Goal: Task Accomplishment & Management: Complete application form

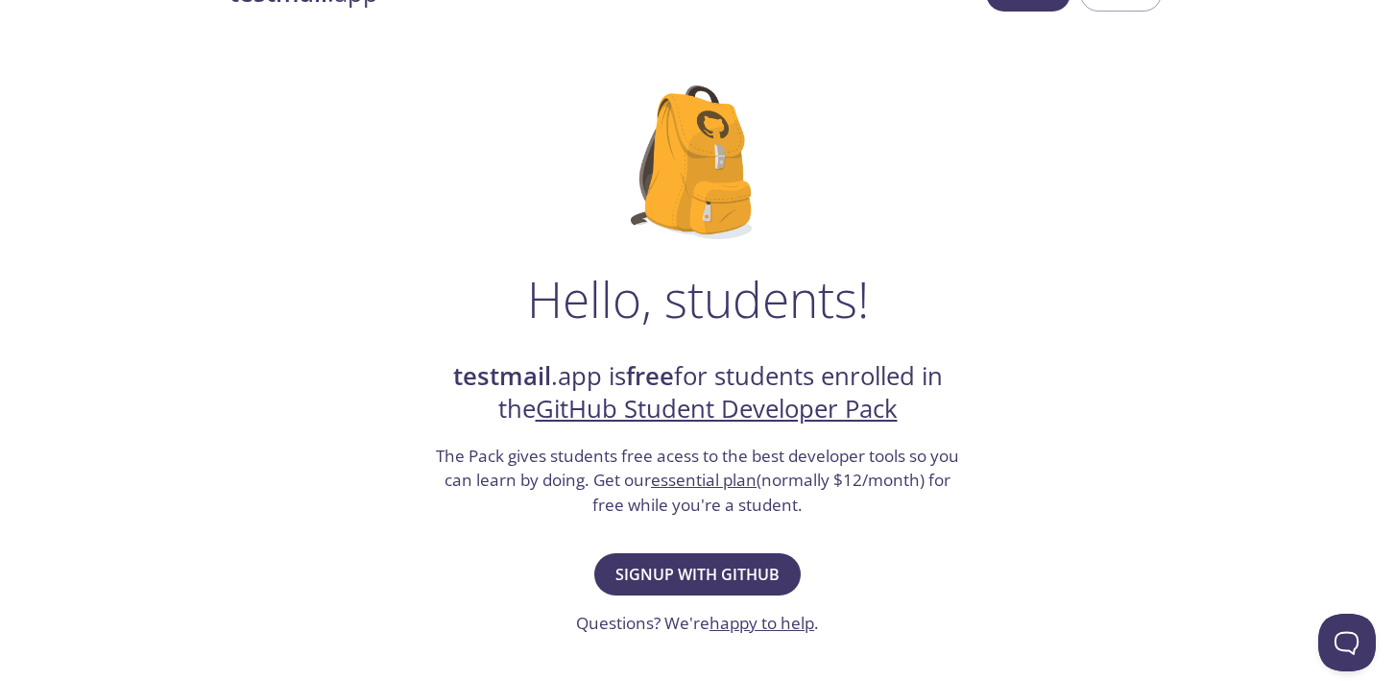
scroll to position [319, 0]
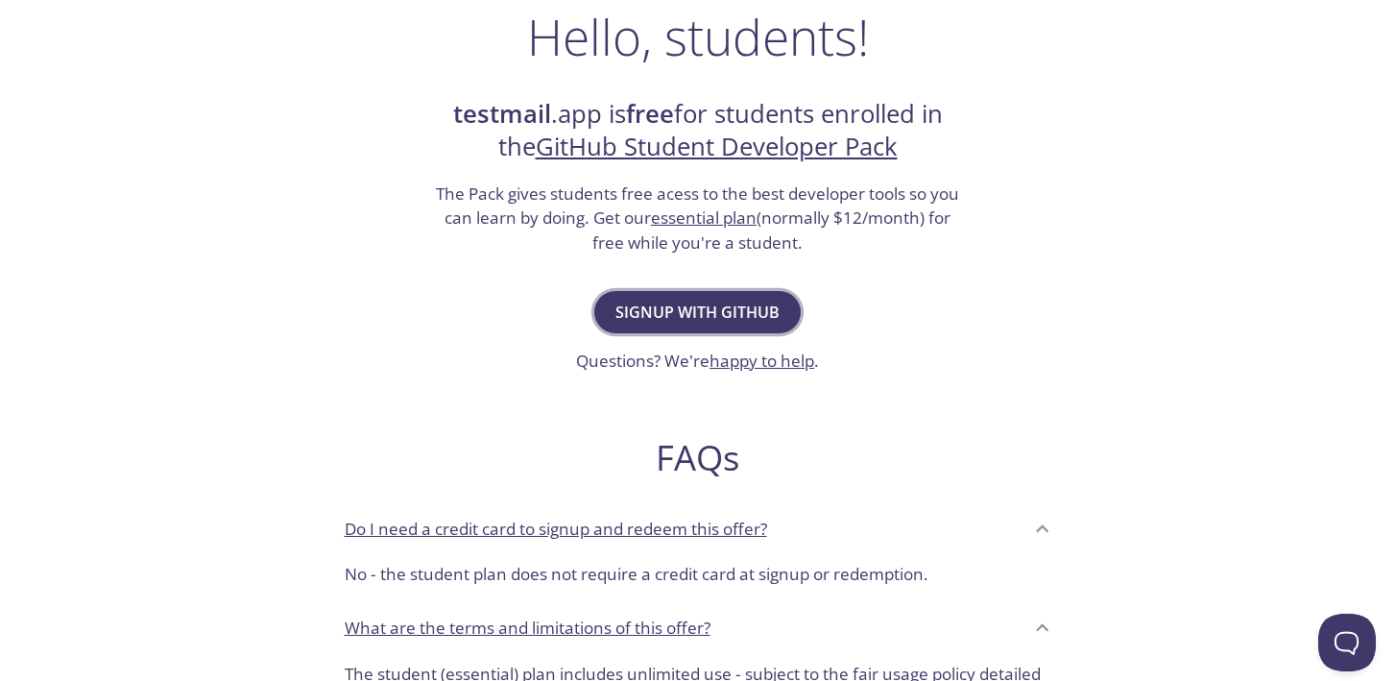
click at [718, 303] on span "Signup with GitHub" at bounding box center [698, 312] width 164 height 27
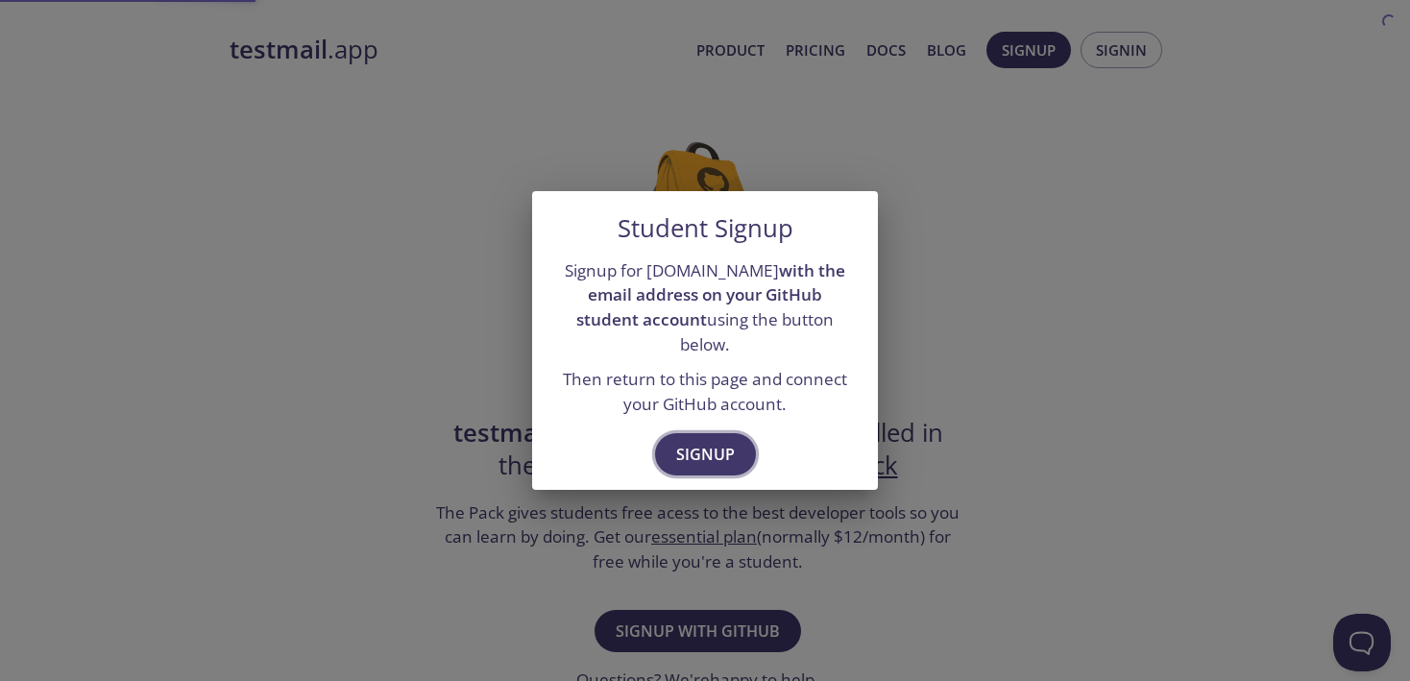
click at [693, 441] on span "Signup" at bounding box center [705, 454] width 59 height 27
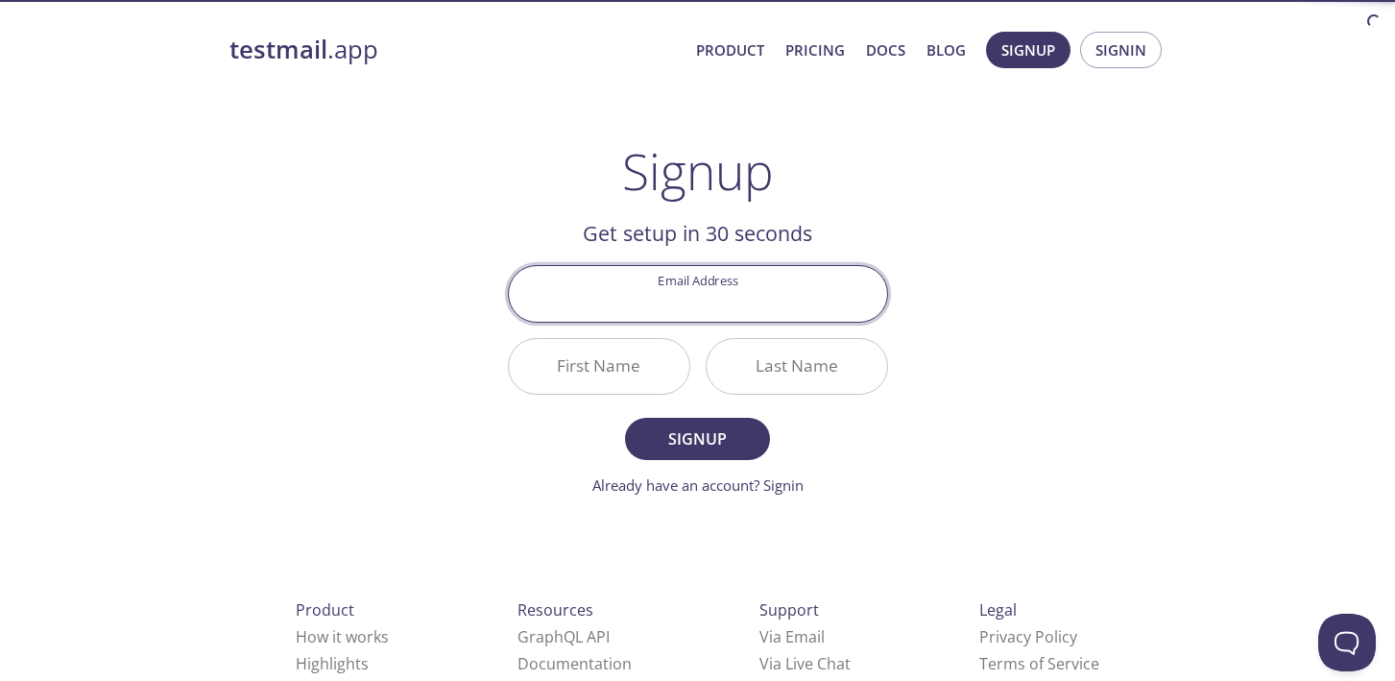
click at [728, 299] on input "Email Address" at bounding box center [698, 293] width 378 height 55
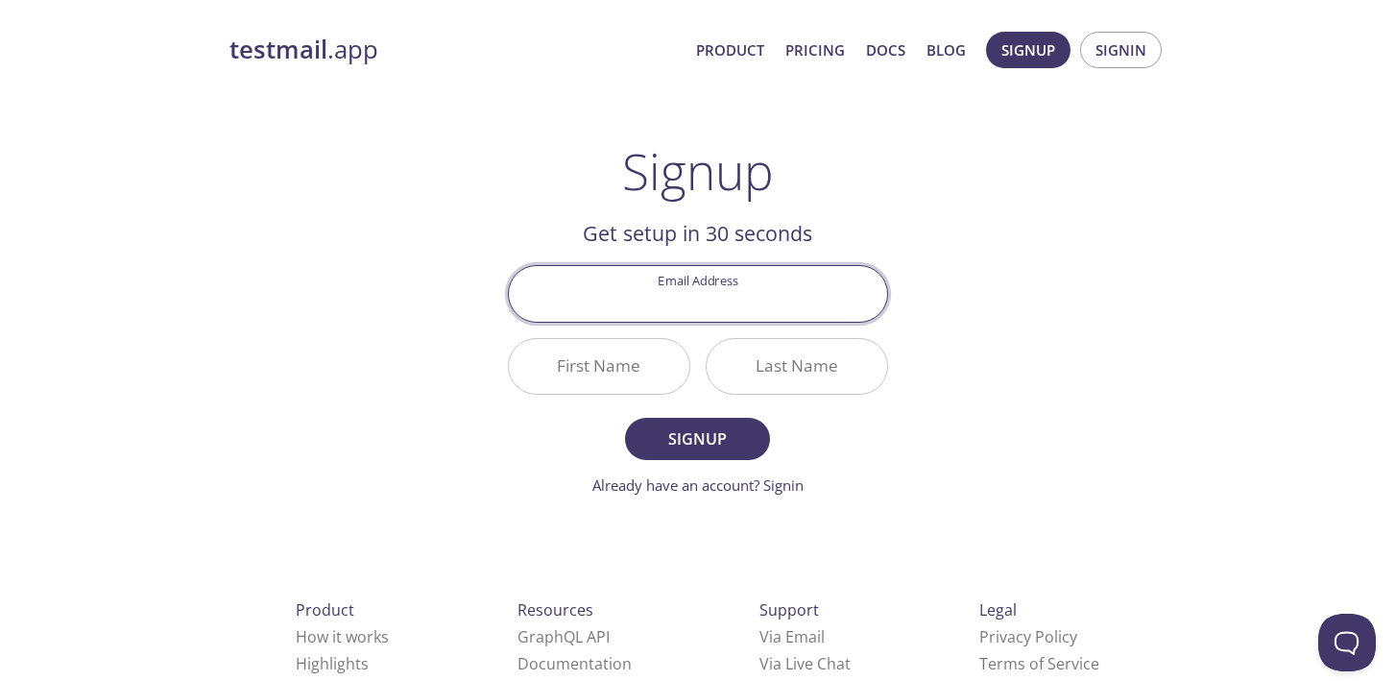
type input "[EMAIL_ADDRESS][DOMAIN_NAME]"
click at [609, 366] on input "First Name" at bounding box center [599, 366] width 181 height 55
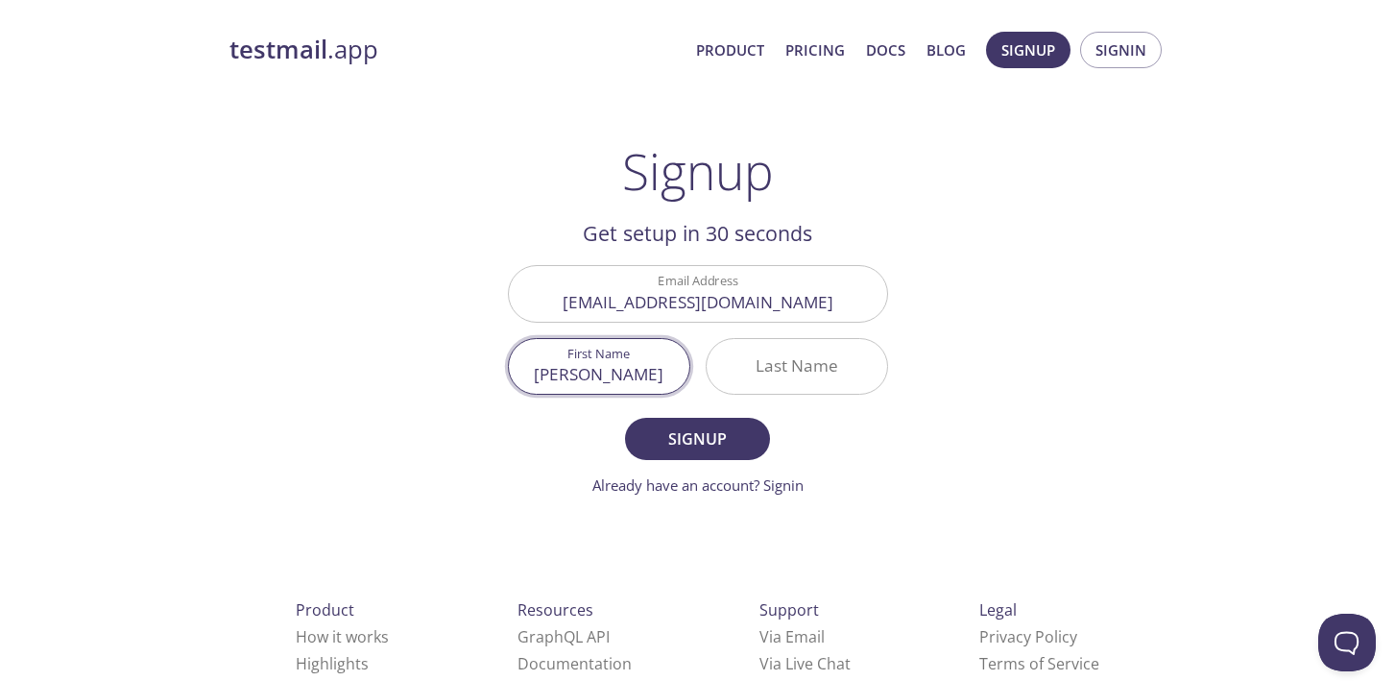
type input "[PERSON_NAME]"
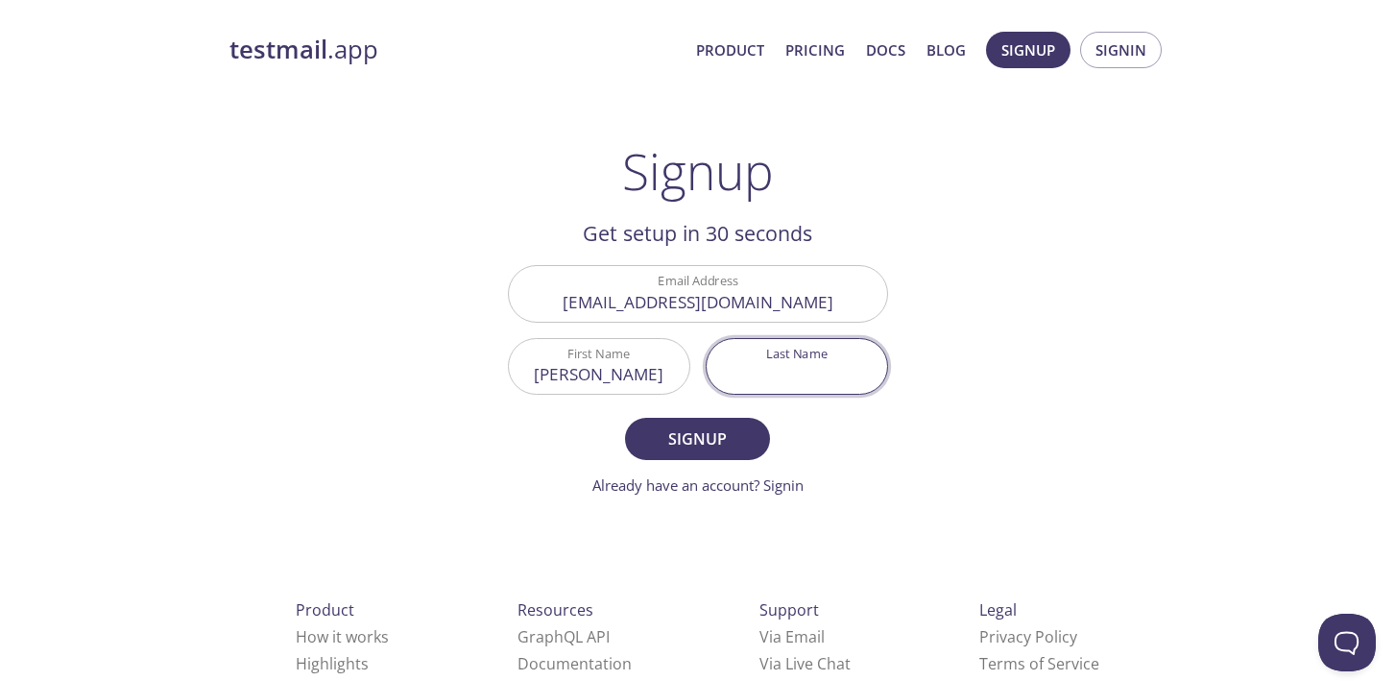
click at [798, 379] on input "Last Name" at bounding box center [797, 366] width 181 height 55
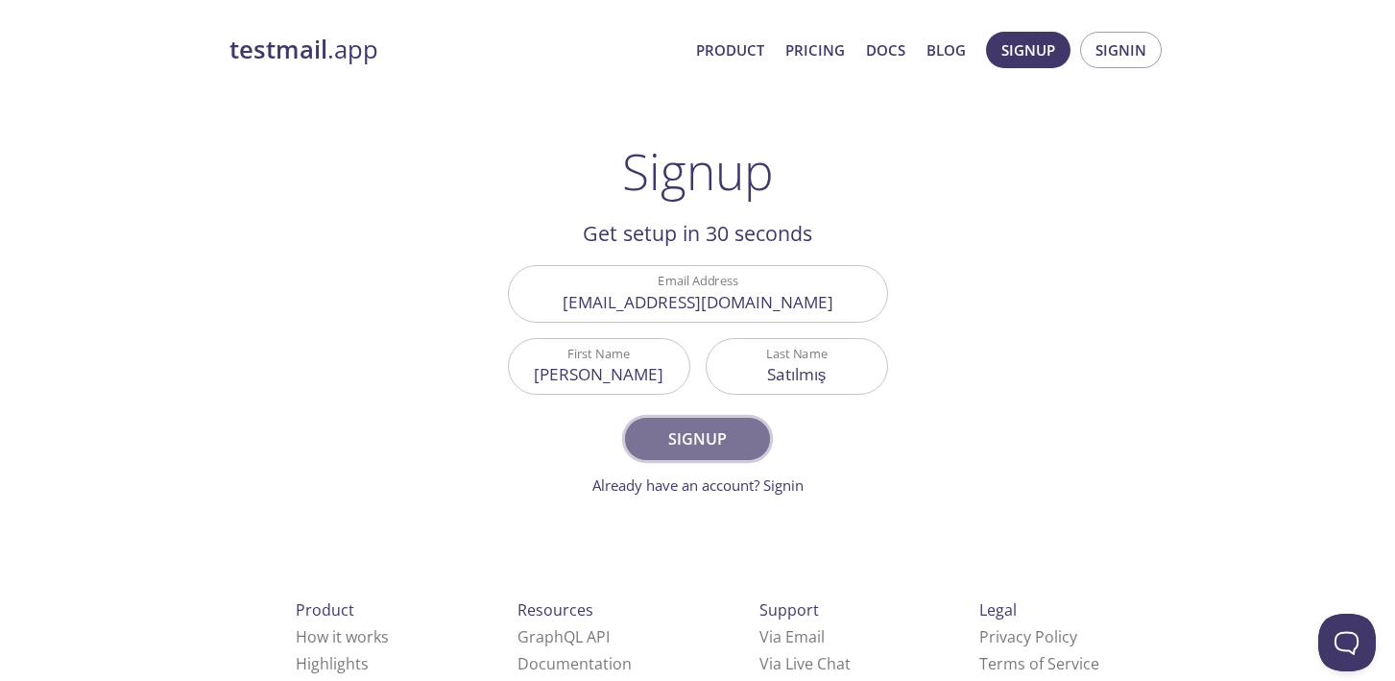
click at [711, 454] on button "Signup" at bounding box center [697, 439] width 144 height 42
click at [846, 384] on input "Satılmış" at bounding box center [797, 366] width 181 height 55
click at [744, 414] on form "Email Address [EMAIL_ADDRESS][DOMAIN_NAME] First Name [PERSON_NAME] Last Name S…" at bounding box center [698, 380] width 380 height 231
click at [740, 425] on button "Signup" at bounding box center [697, 439] width 144 height 42
click at [842, 382] on input "Satılmıs" at bounding box center [797, 366] width 181 height 55
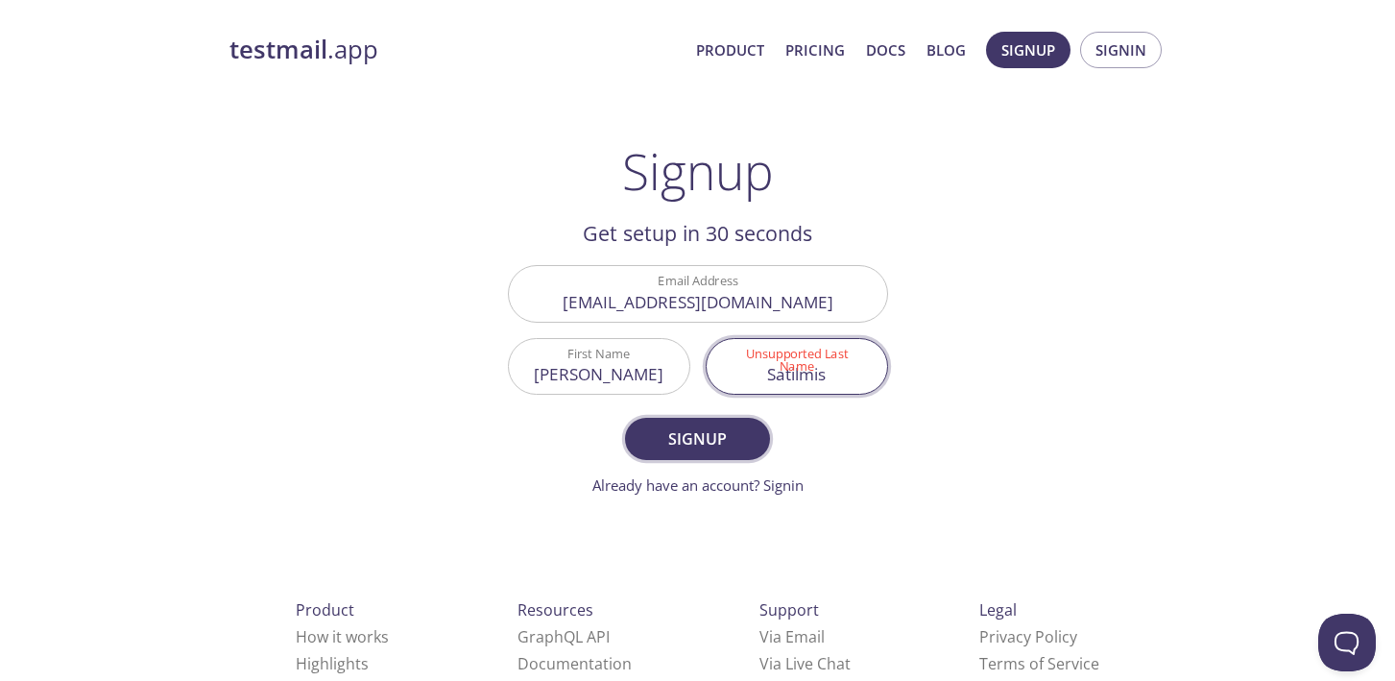
type input "Satilmis"
click at [740, 427] on span "Signup" at bounding box center [697, 438] width 102 height 27
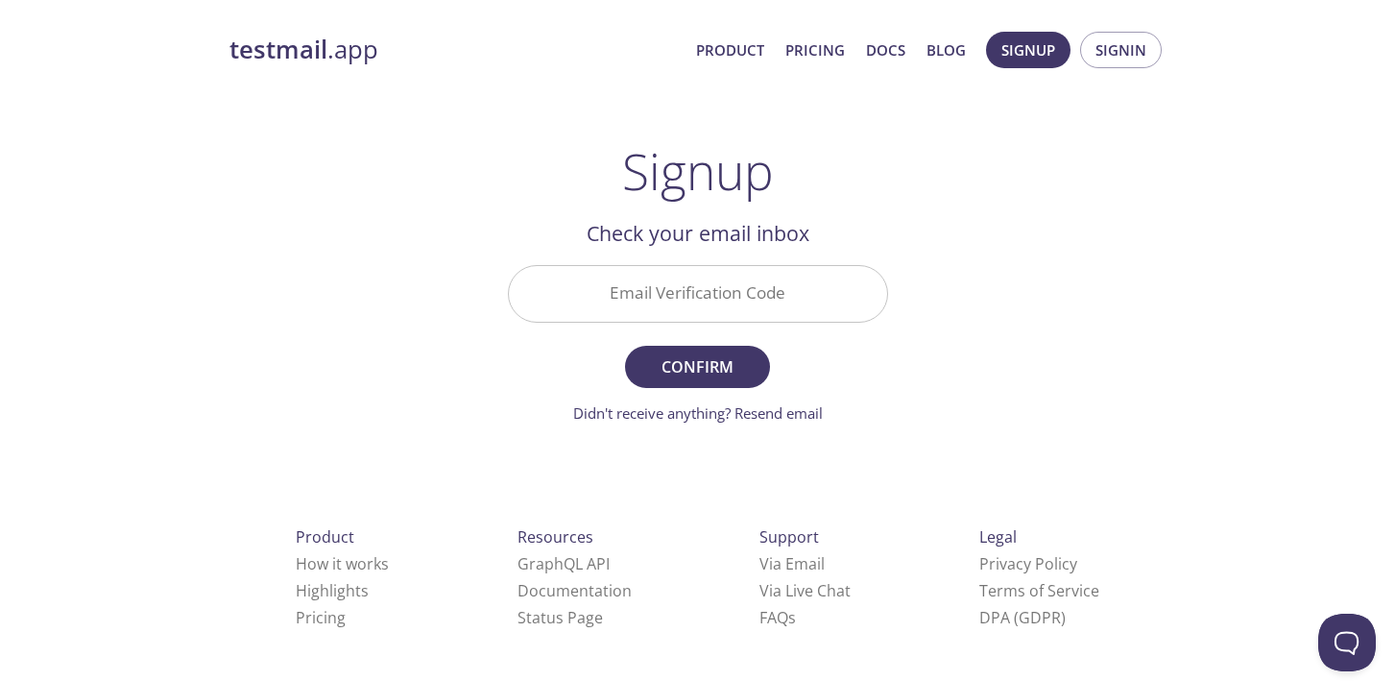
click at [750, 308] on input "Email Verification Code" at bounding box center [698, 293] width 378 height 55
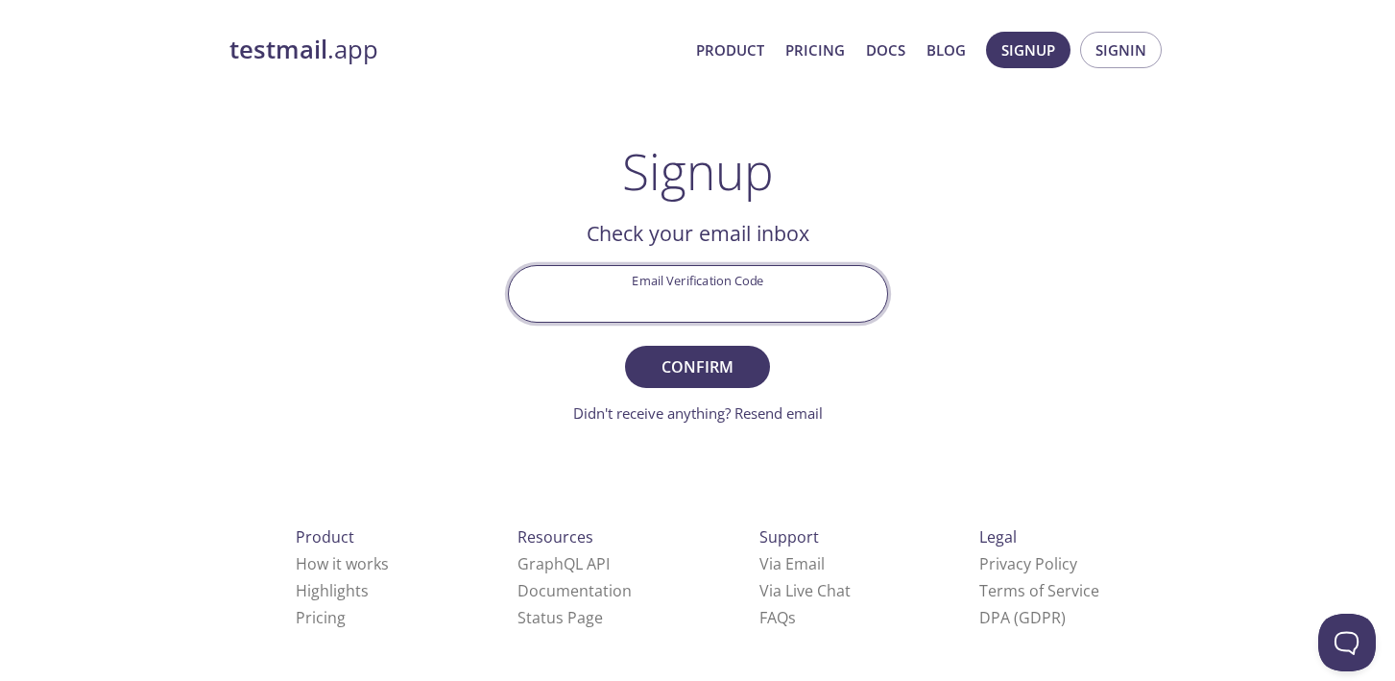
type input "n"
type input "N9LK3BG"
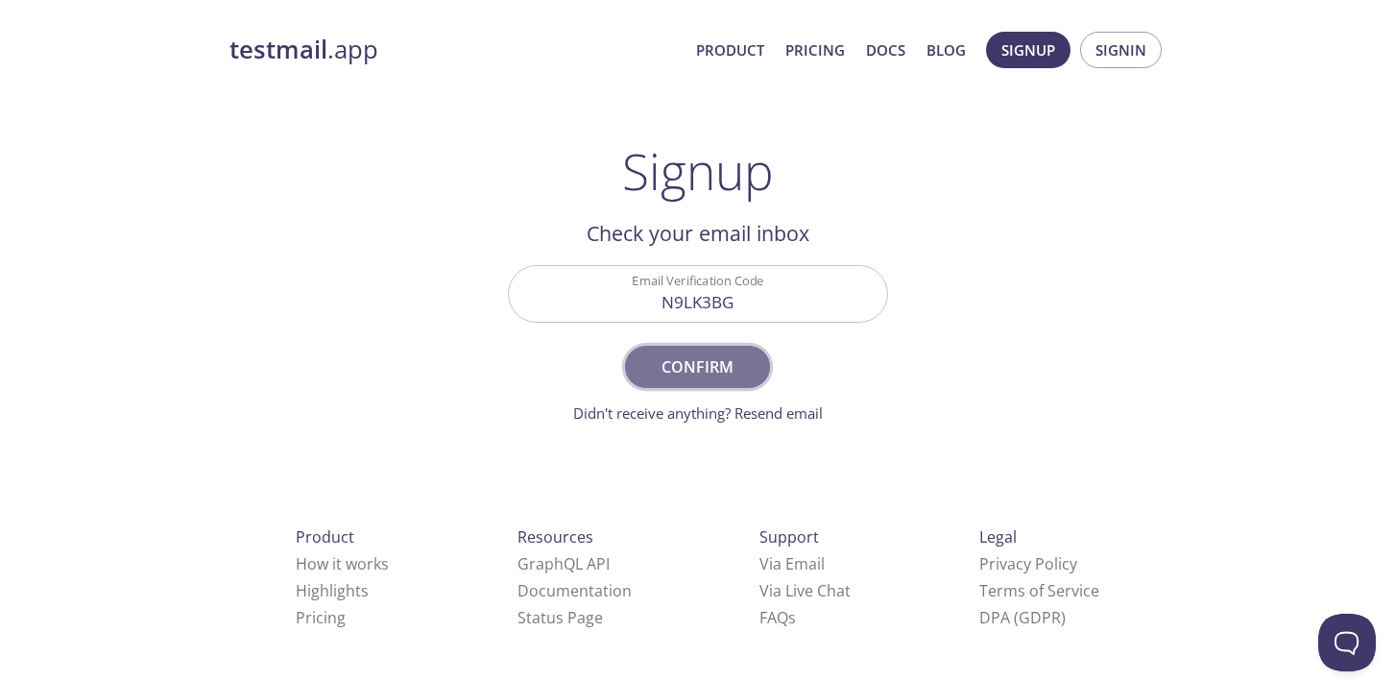
click at [657, 380] on button "Confirm" at bounding box center [697, 367] width 144 height 42
